Goal: Information Seeking & Learning: Learn about a topic

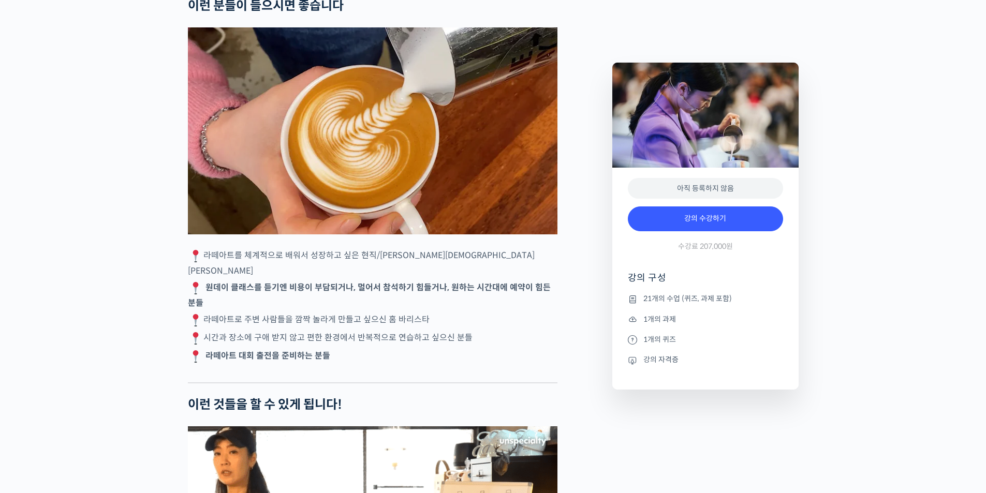
scroll to position [2277, 0]
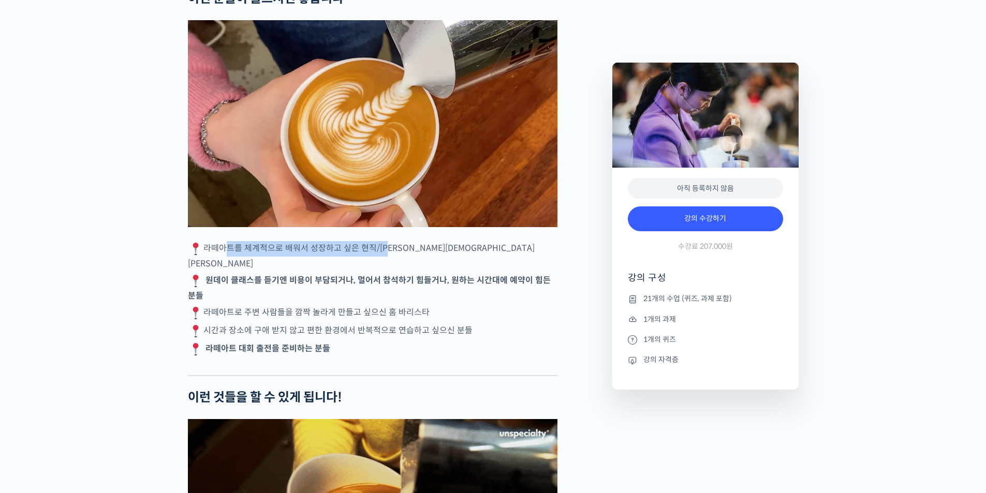
drag, startPoint x: 221, startPoint y: 274, endPoint x: 387, endPoint y: 276, distance: 165.6
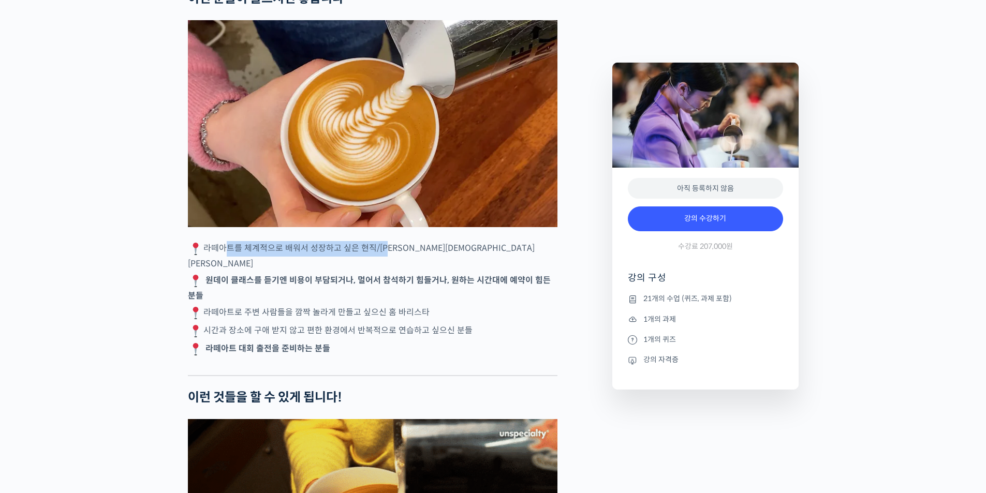
click at [387, 271] on p "라떼아트를 체계적으로 배워서 성장하고 싶은 현직/[PERSON_NAME][DEMOGRAPHIC_DATA][PERSON_NAME]" at bounding box center [372, 255] width 369 height 29
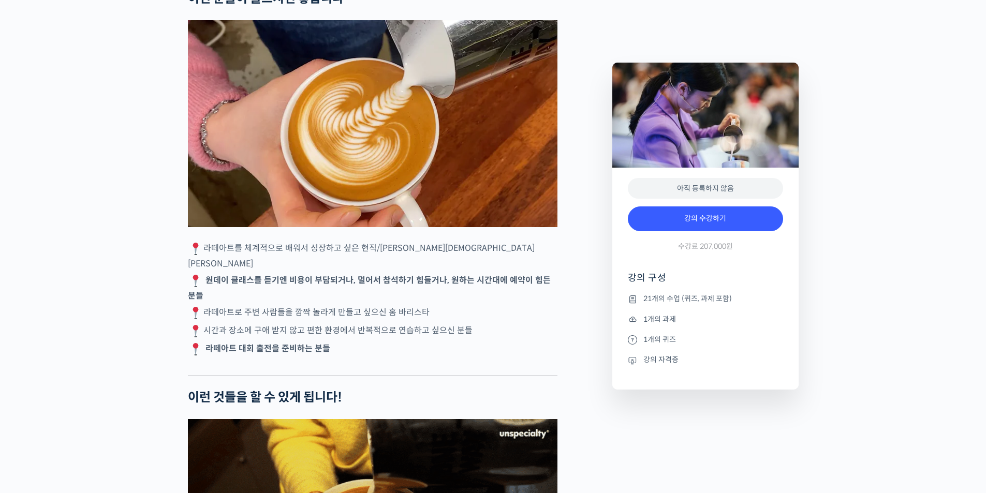
click at [228, 303] on p "원데이 클래스를 듣기엔 비용이 부담되거나, 멀어서 참석하기 힘들거나, 원하는 시간대에 예약이 힘든 분들" at bounding box center [372, 287] width 369 height 29
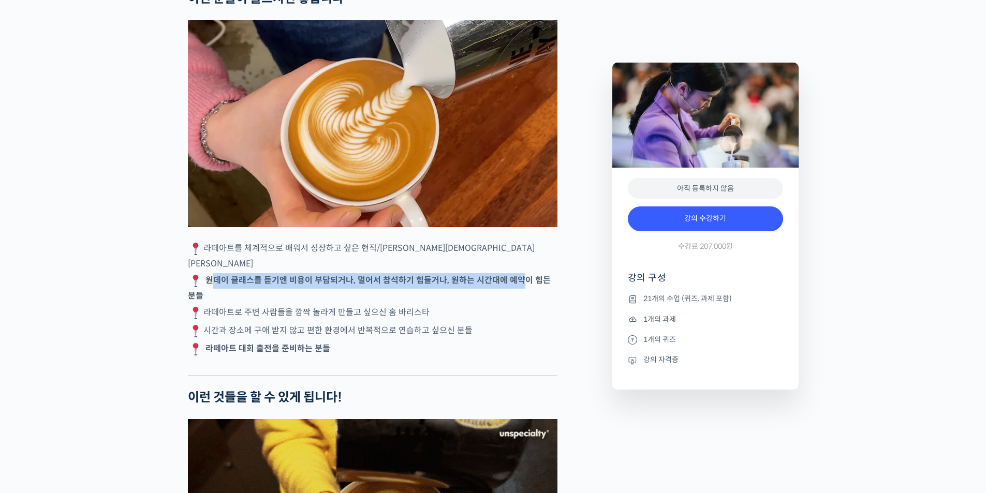
drag, startPoint x: 215, startPoint y: 296, endPoint x: 507, endPoint y: 294, distance: 291.3
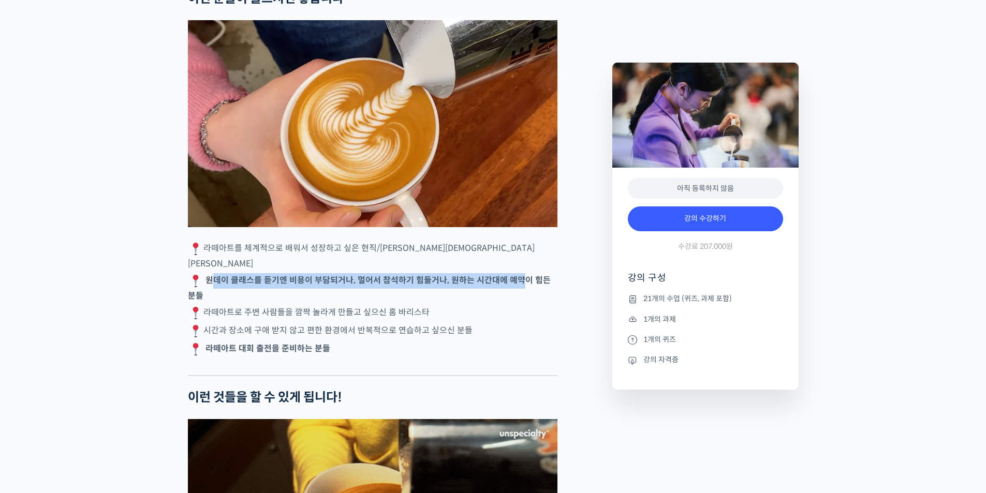
click at [518, 292] on strong "원데이 클래스를 듣기엔 비용이 부담되거나, 멀어서 참석하기 힘들거나, 원하는 시간대에 예약이 힘든 분들" at bounding box center [369, 288] width 363 height 26
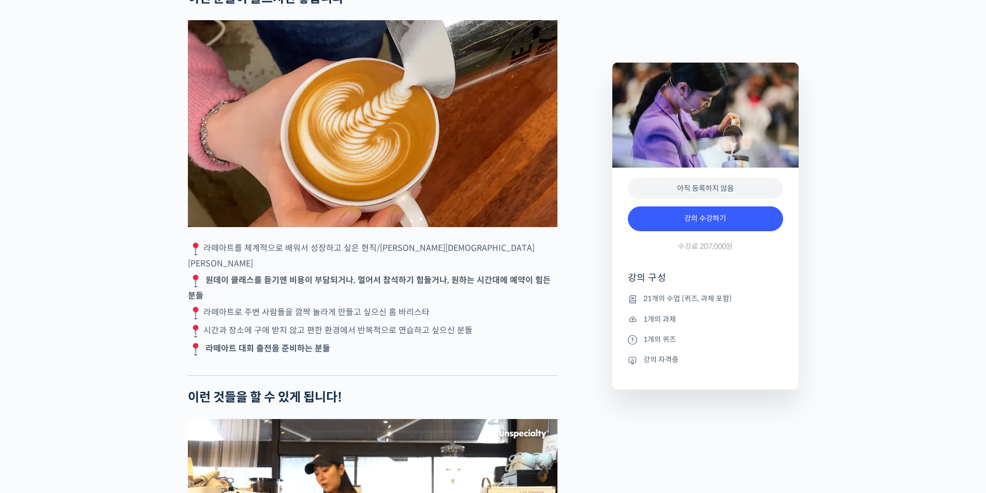
click at [279, 303] on p "원데이 클래스를 듣기엔 비용이 부담되거나, 멀어서 참석하기 힘들거나, 원하는 시간대에 예약이 힘든 분들" at bounding box center [372, 287] width 369 height 29
drag, startPoint x: 221, startPoint y: 330, endPoint x: 384, endPoint y: 331, distance: 163.5
click at [384, 321] on p "라떼아트로 주변 사람들을 깜짝 놀라게 만들고 싶으신 홈 바리스타" at bounding box center [372, 313] width 369 height 16
drag, startPoint x: 230, startPoint y: 351, endPoint x: 220, endPoint y: 348, distance: 11.0
click at [229, 339] on p "시간과 장소에 구애 받지 않고 편한 환경에서 반복적으로 연습하고 싶으신 분들" at bounding box center [372, 331] width 369 height 16
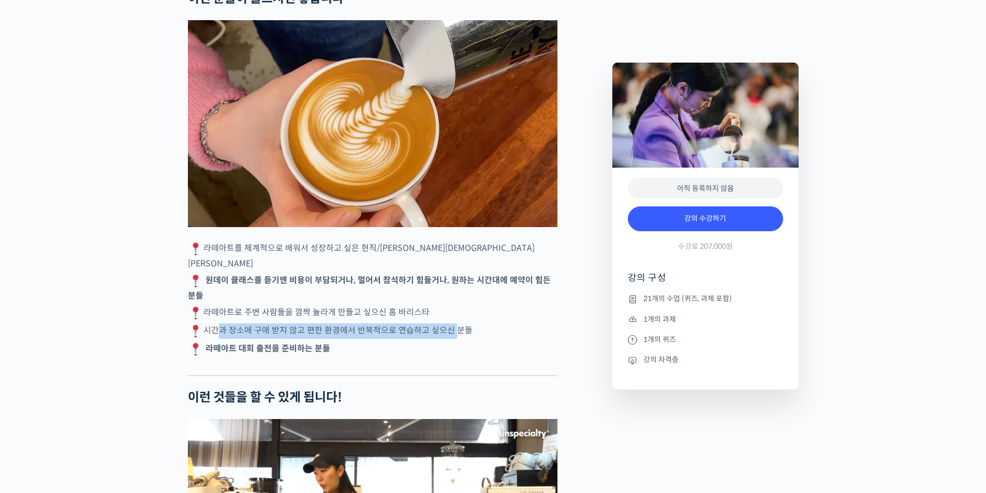
drag, startPoint x: 210, startPoint y: 346, endPoint x: 449, endPoint y: 344, distance: 238.6
click at [449, 339] on p "시간과 장소에 구애 받지 않고 편한 환경에서 반복적으로 연습하고 싶으신 분들" at bounding box center [372, 331] width 369 height 16
click at [223, 354] on strong "라떼아트 대회 출전을 준비하는 분들" at bounding box center [267, 349] width 125 height 11
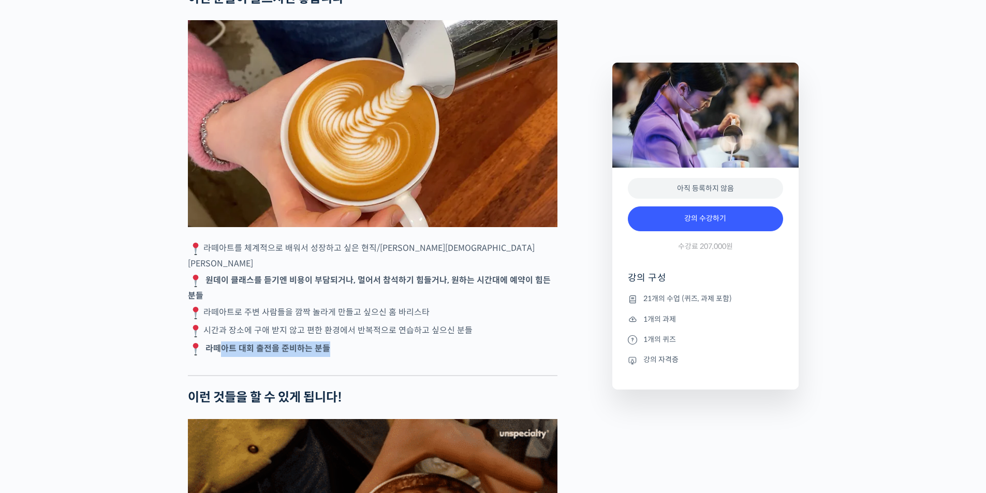
drag, startPoint x: 231, startPoint y: 365, endPoint x: 335, endPoint y: 365, distance: 104.5
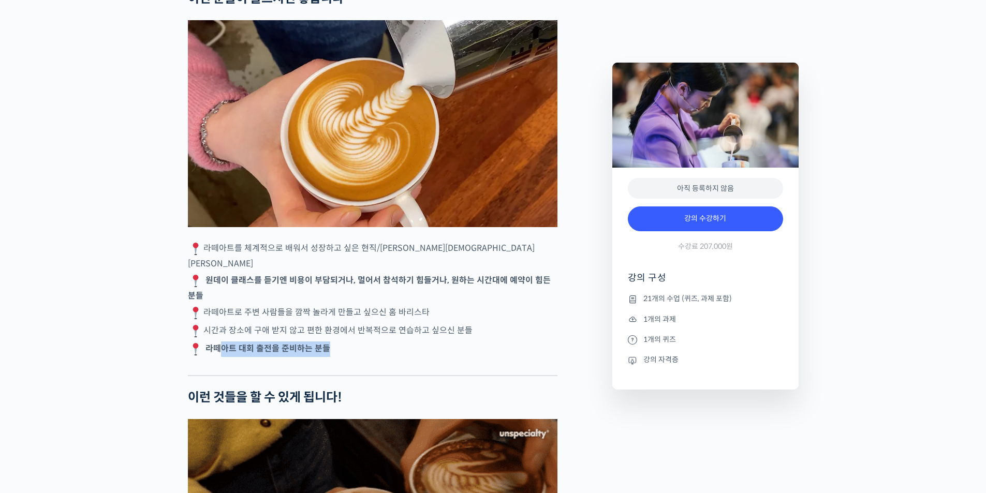
click at [335, 357] on p "라떼아트 대회 출전을 준비하는 분들" at bounding box center [372, 350] width 369 height 16
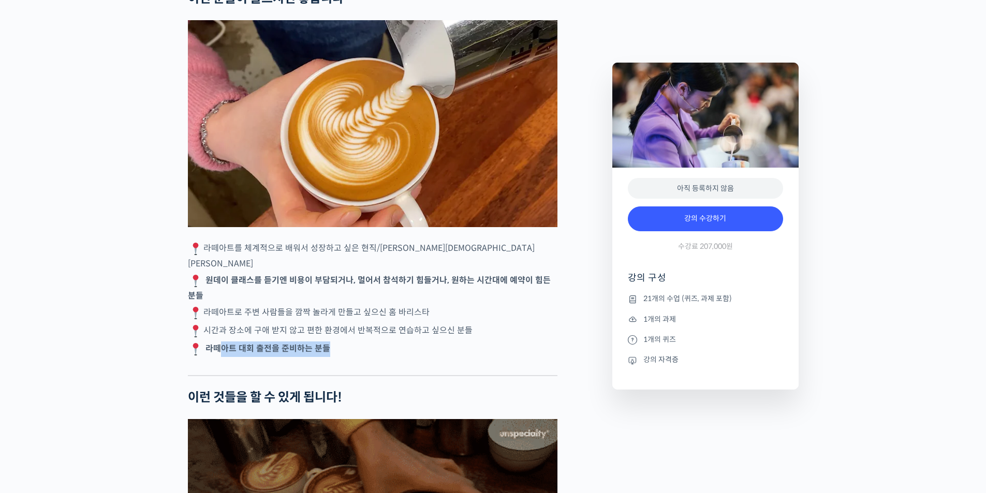
click at [273, 357] on p "라떼아트 대회 출전을 준비하는 분들" at bounding box center [372, 350] width 369 height 16
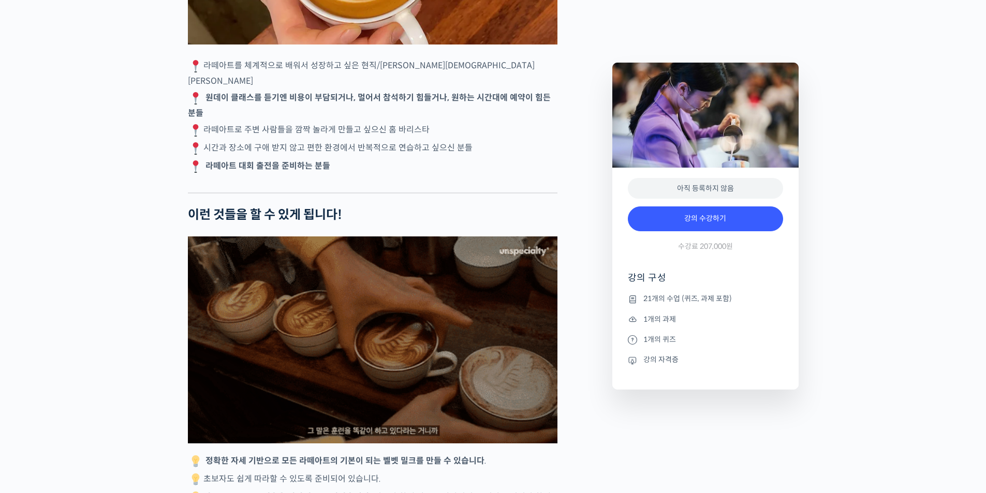
scroll to position [2587, 0]
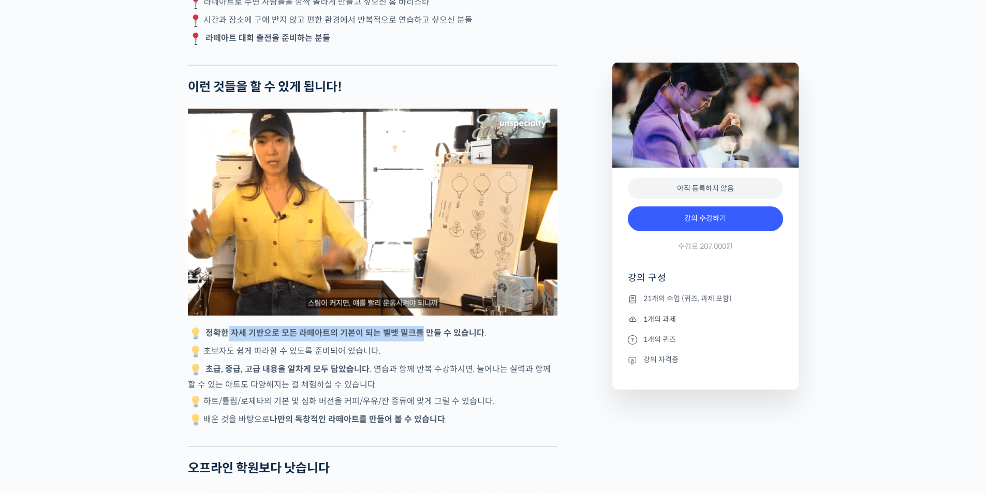
drag, startPoint x: 226, startPoint y: 354, endPoint x: 418, endPoint y: 349, distance: 191.5
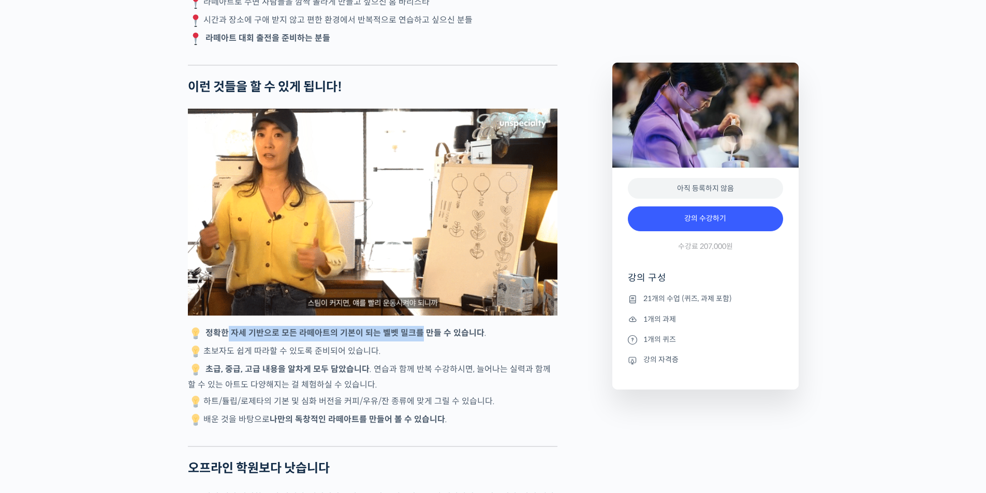
click at [418, 339] on strong "정확한 자세 기반으로 모든 라떼아트의 기본이 되는 벨벳 밀크를 만들 수 있습니다" at bounding box center [344, 333] width 279 height 11
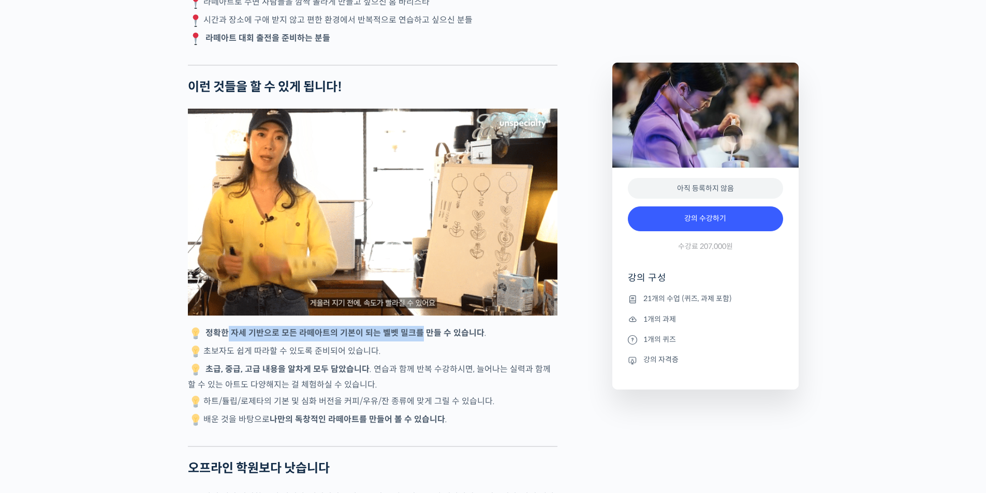
click at [339, 339] on strong "정확한 자세 기반으로 모든 라떼아트의 기본이 되는 벨벳 밀크를 만들 수 있습니다" at bounding box center [344, 333] width 279 height 11
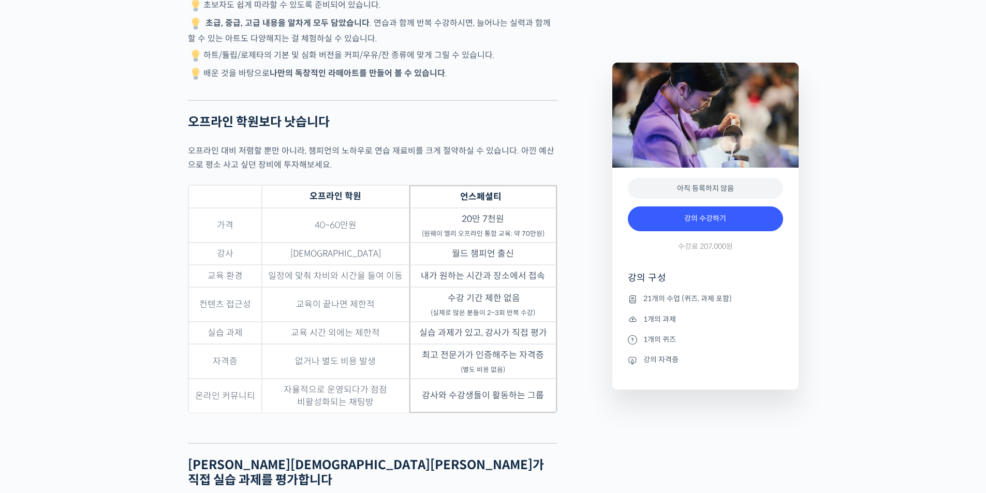
scroll to position [2950, 0]
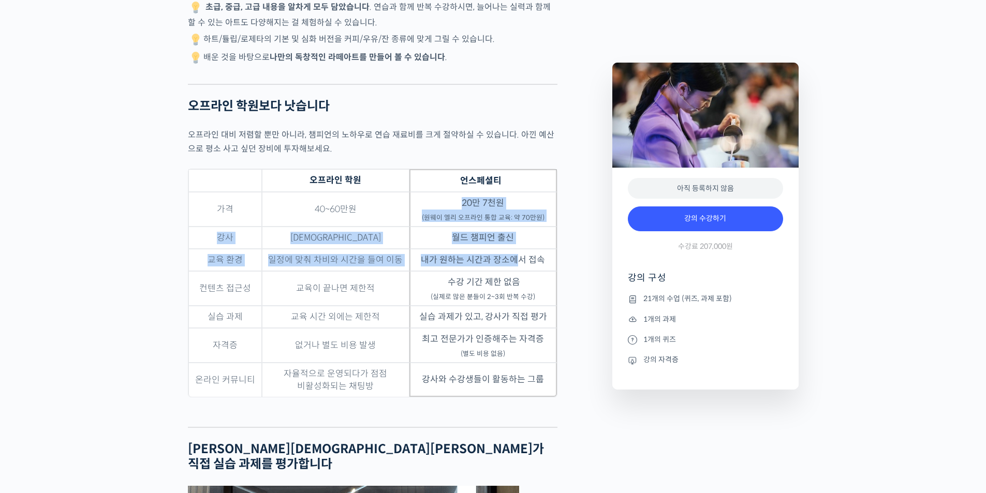
drag, startPoint x: 464, startPoint y: 214, endPoint x: 513, endPoint y: 283, distance: 84.9
click at [513, 283] on tbody "가격 40~60만원 20만 7천원 (원웨이 엘리 오프라인 통합 교육: 약 70만원) 강사 복불복 월드 챔피언 출신 교육 환경 일정에 맞춰 차비…" at bounding box center [372, 294] width 368 height 205
click at [463, 271] on td "내가 원하는 시간과 장소에서 접속" at bounding box center [482, 260] width 147 height 22
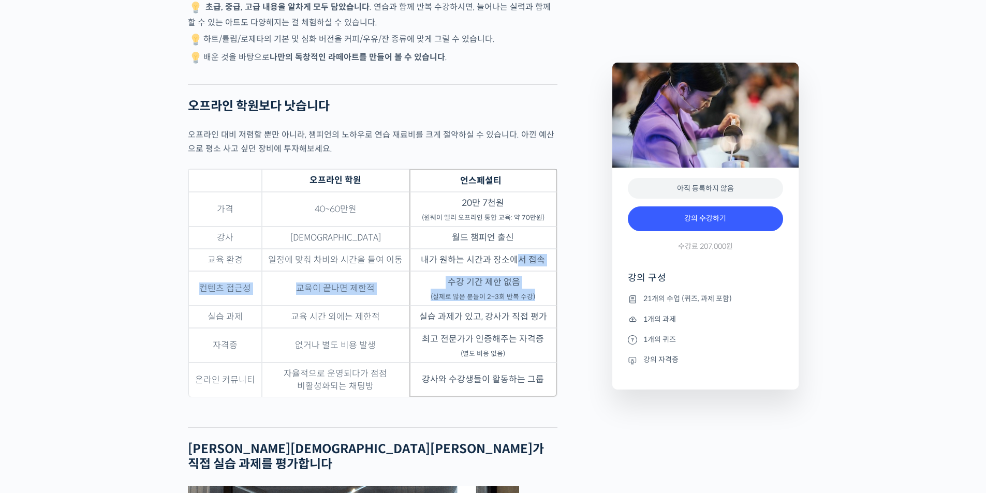
drag, startPoint x: 520, startPoint y: 277, endPoint x: 534, endPoint y: 313, distance: 38.1
click at [534, 313] on tbody "가격 40~60만원 20만 7천원 (원웨이 엘리 오프라인 통합 교육: 약 70만원) 강사 복불복 월드 챔피언 출신 교육 환경 일정에 맞춰 차비…" at bounding box center [372, 294] width 368 height 205
click at [505, 306] on td "수강 기간 제한 없음 (실제로 많은 분들이 2~3회 반복 수강)" at bounding box center [482, 288] width 147 height 35
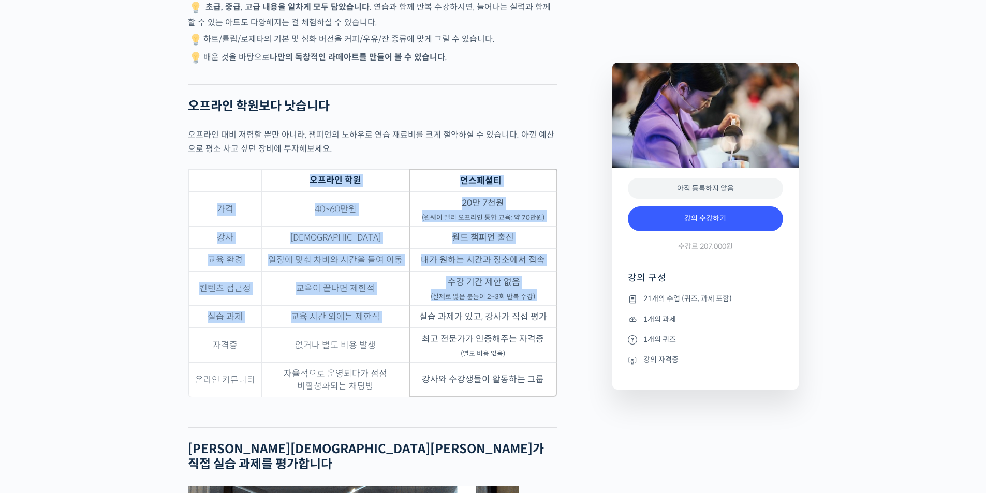
drag, startPoint x: 420, startPoint y: 336, endPoint x: 558, endPoint y: 334, distance: 137.7
click at [558, 334] on div "이지[DEMOGRAPHIC_DATA]를 소개합니다! <카페 원웨이> 대표 2025 월드 라떼아트 챔피언십(WLAC) 3위 2025 한국 라떼아…" at bounding box center [395, 471] width 424 height 5989
click at [473, 328] on td "실습 과제가 있고, 강사가 직접 평가" at bounding box center [482, 317] width 147 height 22
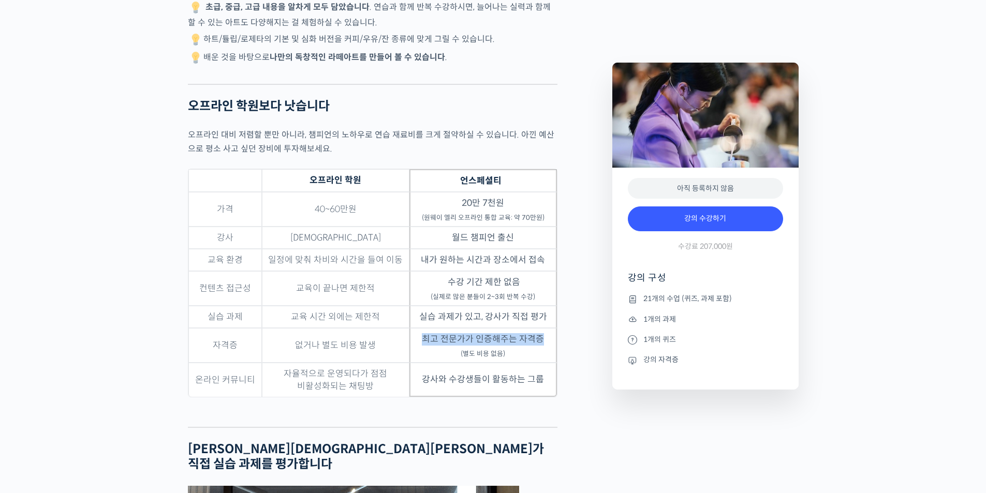
drag, startPoint x: 423, startPoint y: 357, endPoint x: 554, endPoint y: 355, distance: 130.9
click at [554, 355] on td "최고 전문가가 인증해주는 자격증 (별도 비용 없음)" at bounding box center [482, 345] width 147 height 35
click at [449, 363] on td "최고 전문가가 인증해주는 자격증 (별도 비용 없음)" at bounding box center [482, 345] width 147 height 35
drag, startPoint x: 500, startPoint y: 372, endPoint x: 522, endPoint y: 372, distance: 21.2
click at [522, 363] on td "최고 전문가가 인증해주는 자격증 (별도 비용 없음)" at bounding box center [482, 345] width 147 height 35
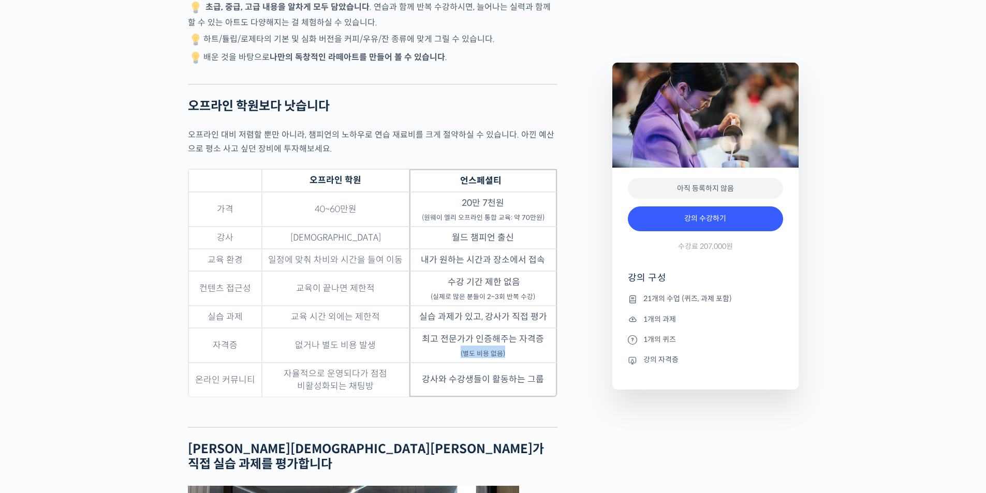
click at [446, 363] on td "최고 전문가가 인증해주는 자격증 (별도 비용 없음)" at bounding box center [482, 345] width 147 height 35
drag, startPoint x: 427, startPoint y: 358, endPoint x: 536, endPoint y: 357, distance: 108.7
click at [536, 357] on td "최고 전문가가 인증해주는 자격증 (별도 비용 없음)" at bounding box center [482, 345] width 147 height 35
drag, startPoint x: 439, startPoint y: 398, endPoint x: 524, endPoint y: 394, distance: 85.0
click at [524, 394] on td "강사와 수강생들이 활동하는 그룹" at bounding box center [482, 380] width 147 height 34
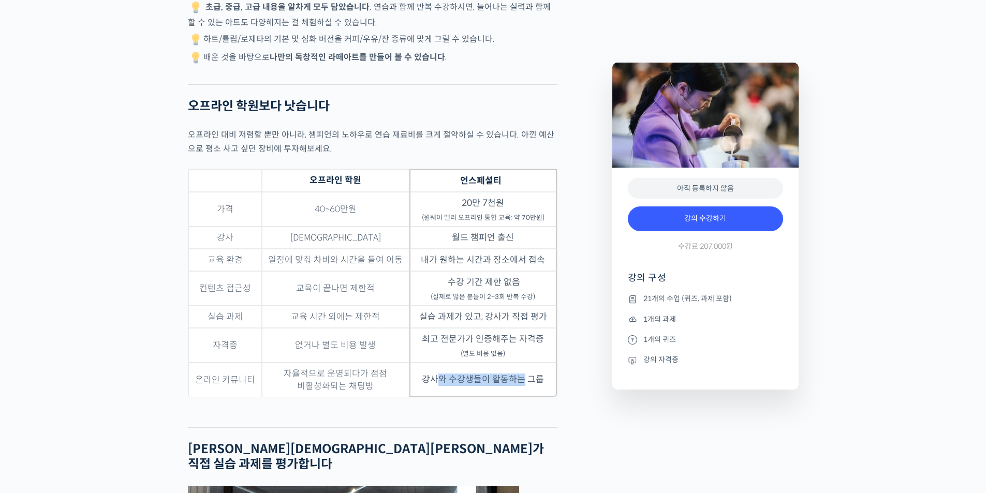
click at [482, 394] on td "강사와 수강생들이 활동하는 그룹" at bounding box center [482, 380] width 147 height 34
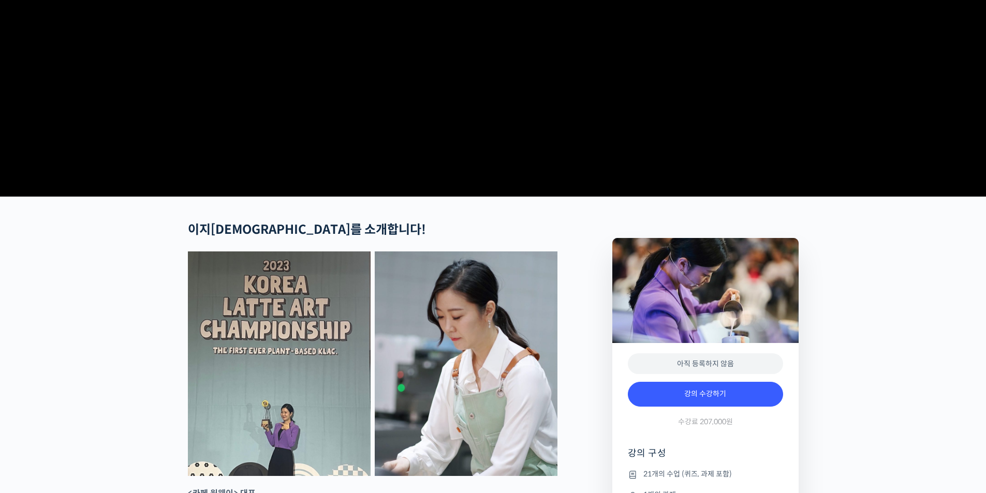
scroll to position [0, 0]
